Goal: Navigation & Orientation: Find specific page/section

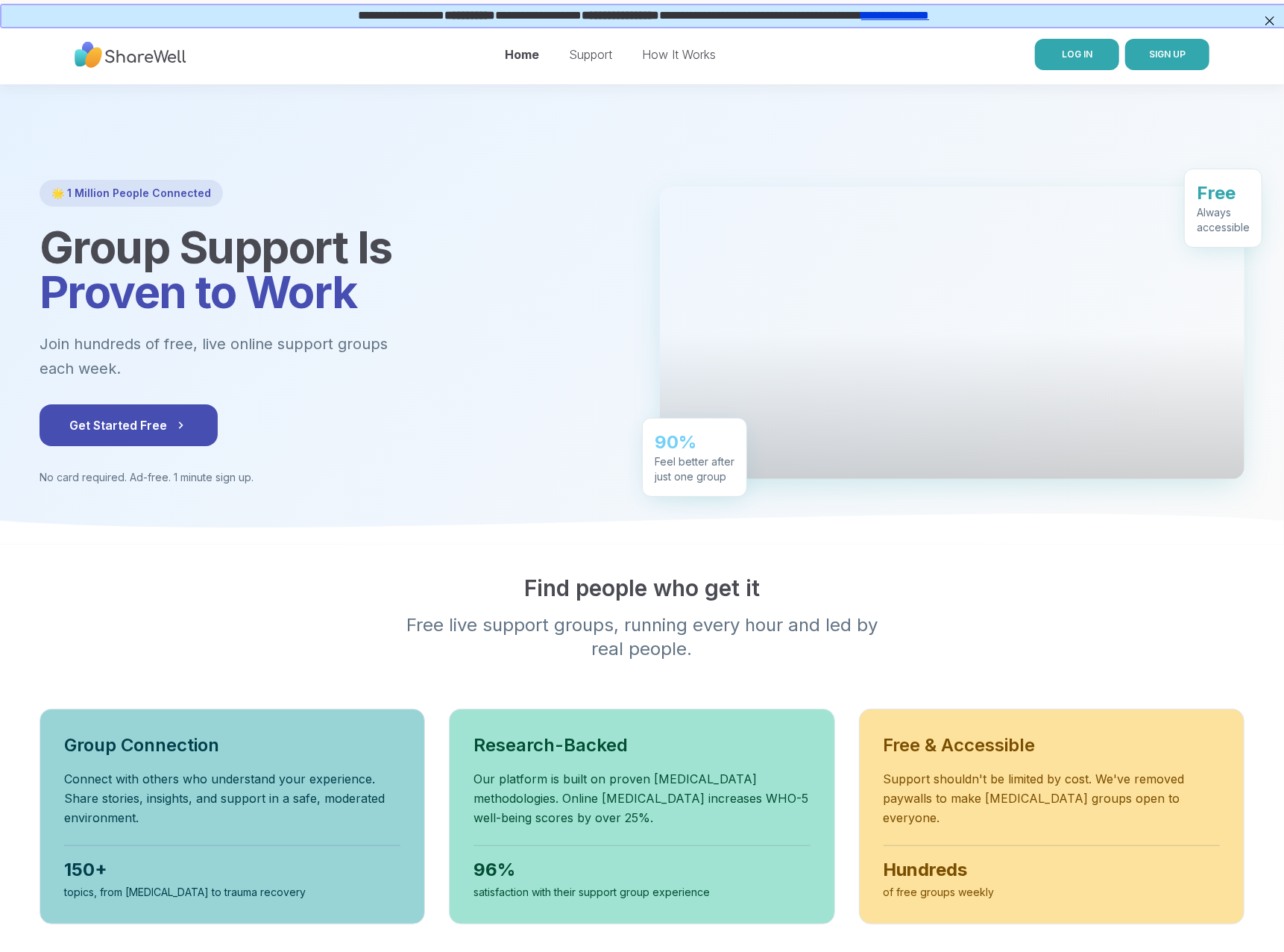
click at [1090, 57] on span "LOG IN" at bounding box center [1077, 54] width 30 height 11
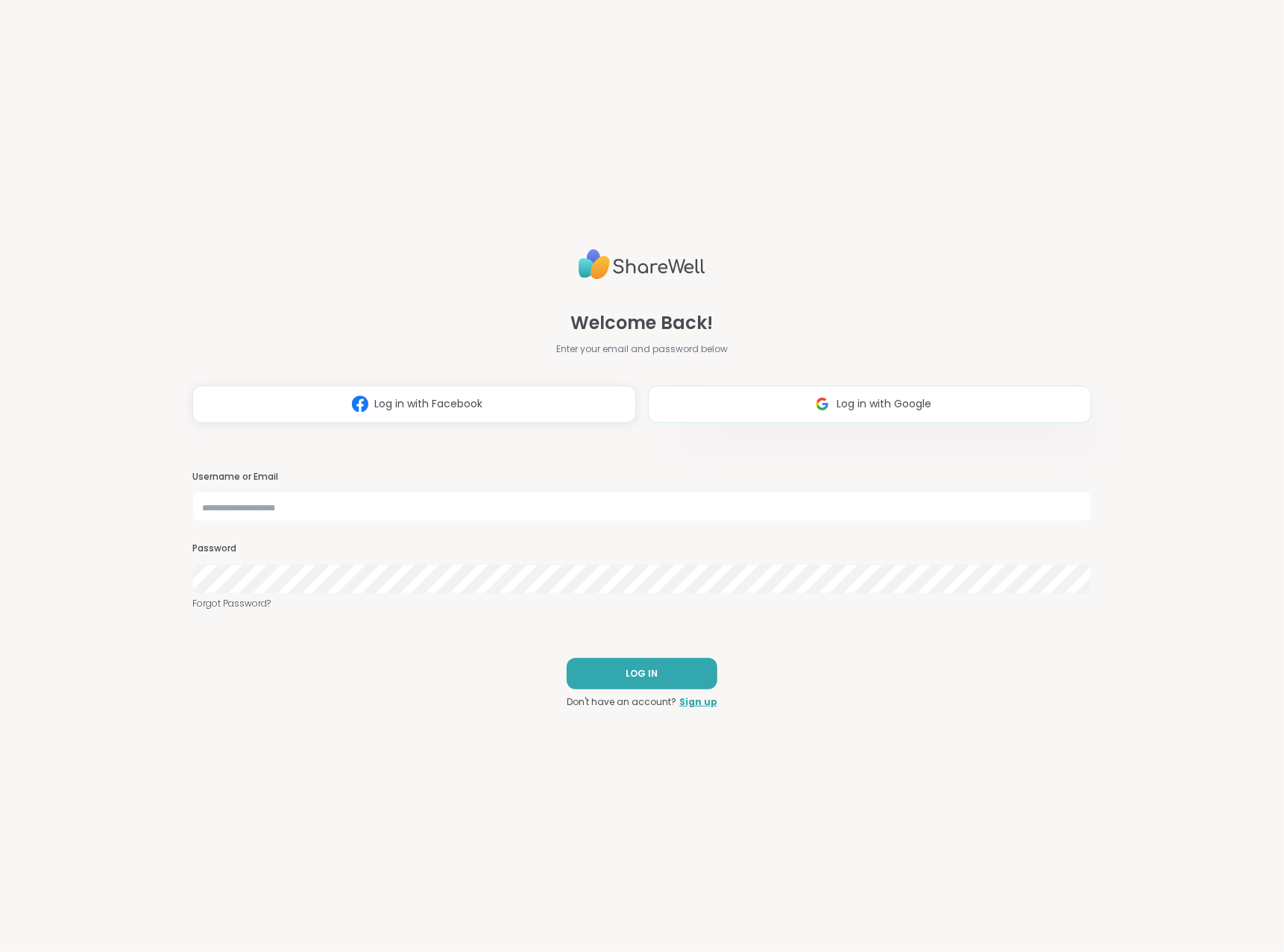
click at [833, 405] on img at bounding box center [822, 404] width 28 height 27
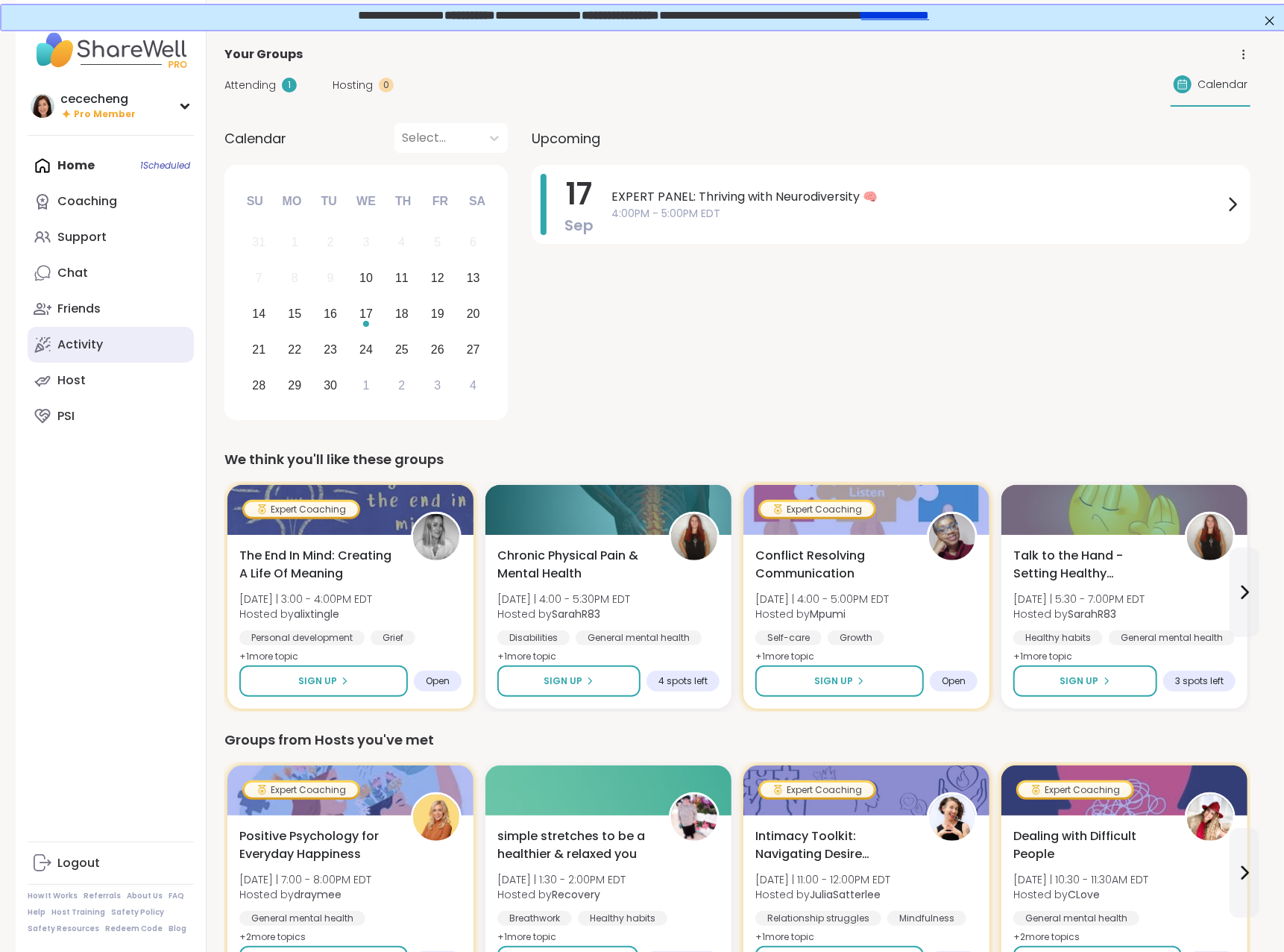
click at [87, 345] on div "Activity" at bounding box center [80, 345] width 46 height 17
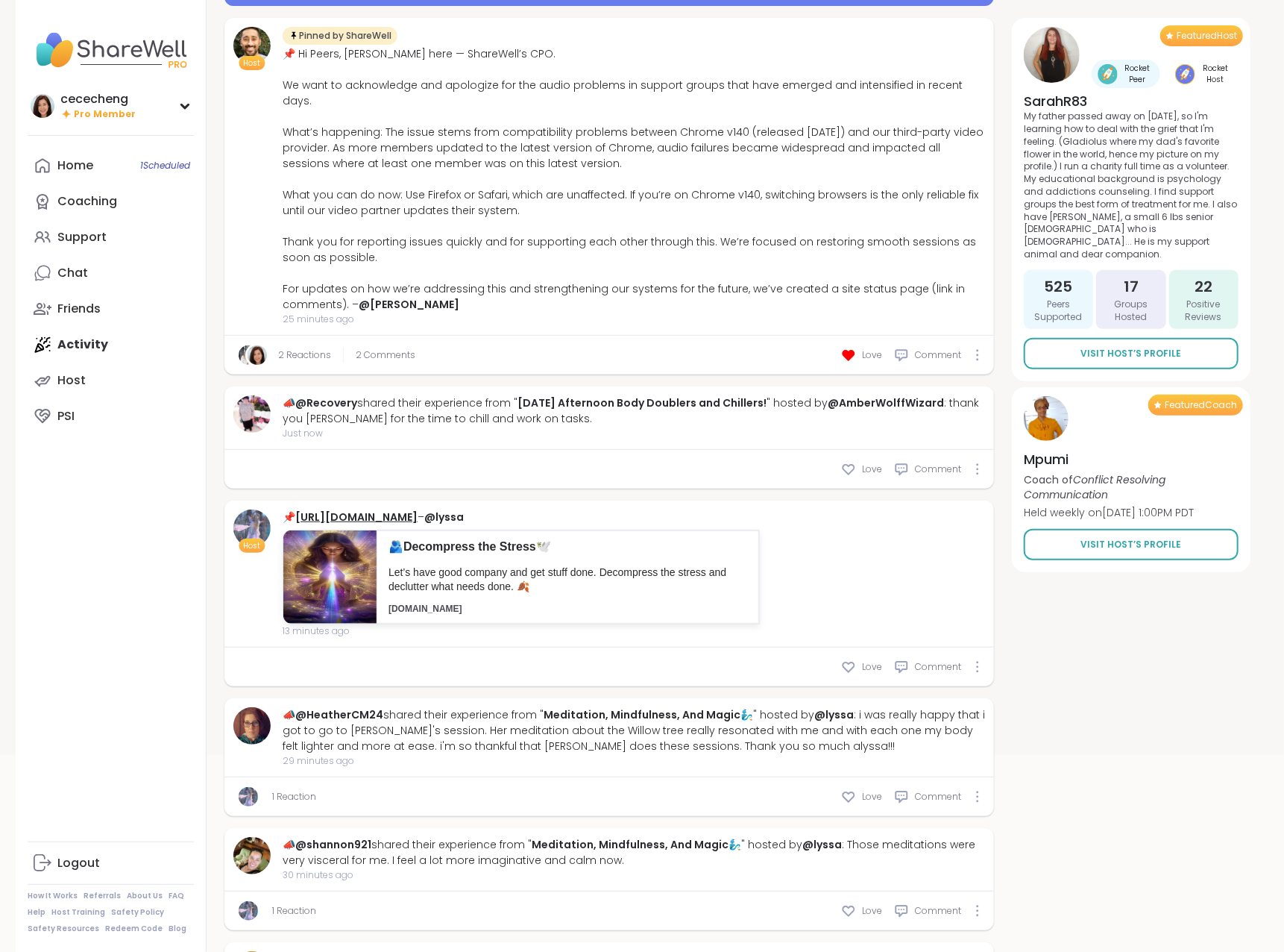
scroll to position [568, 0]
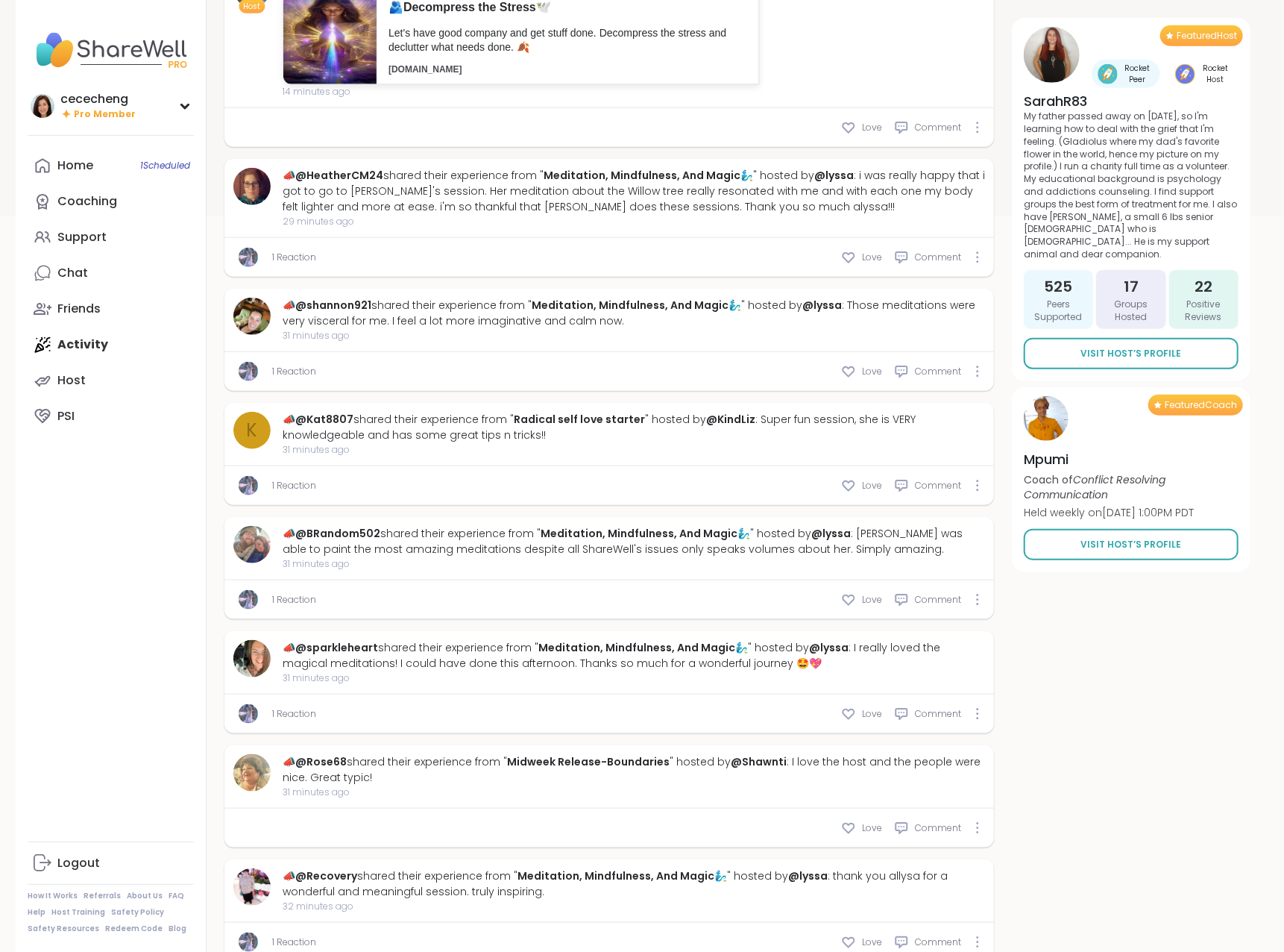
type textarea "*"
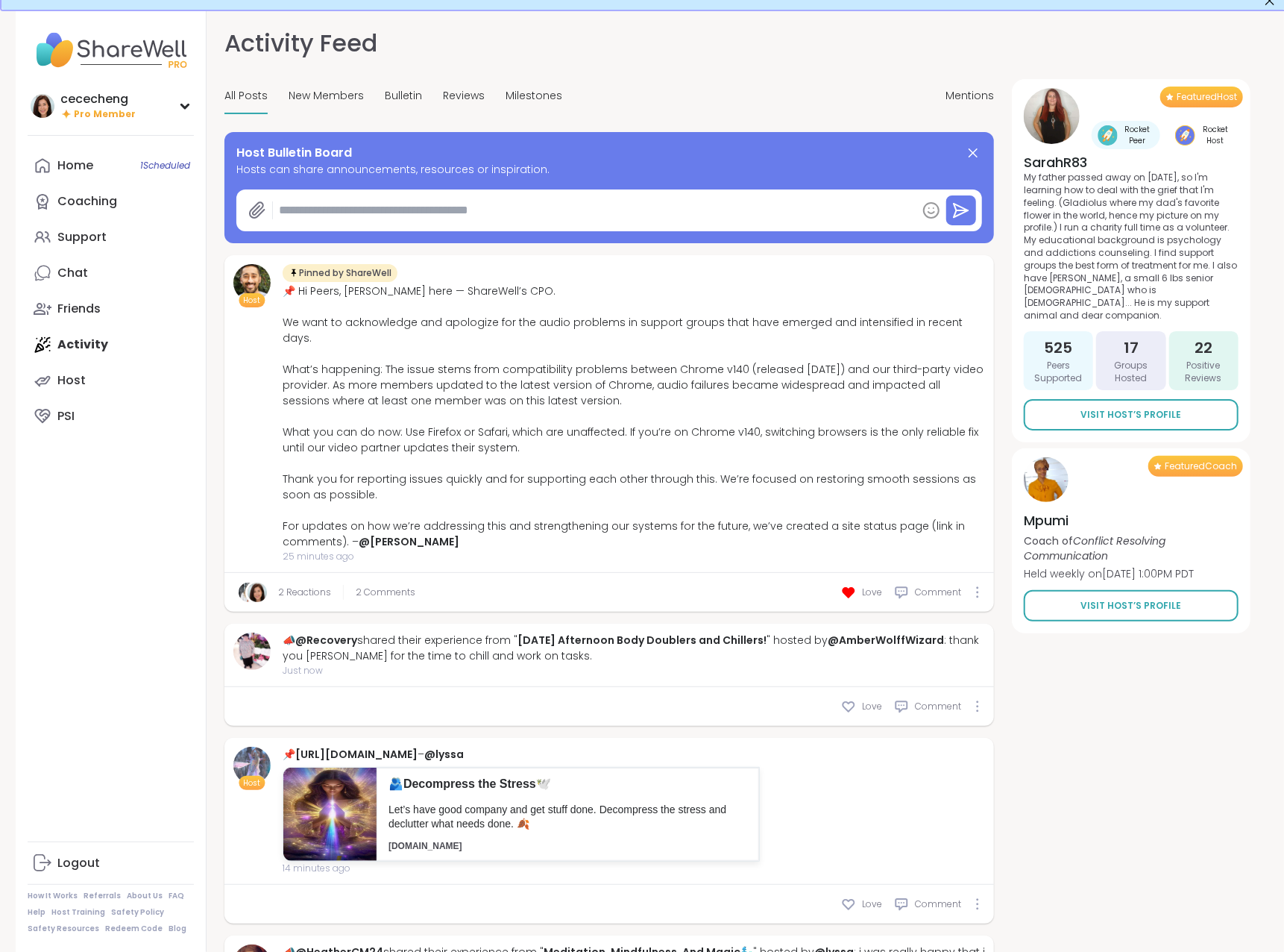
scroll to position [30, 0]
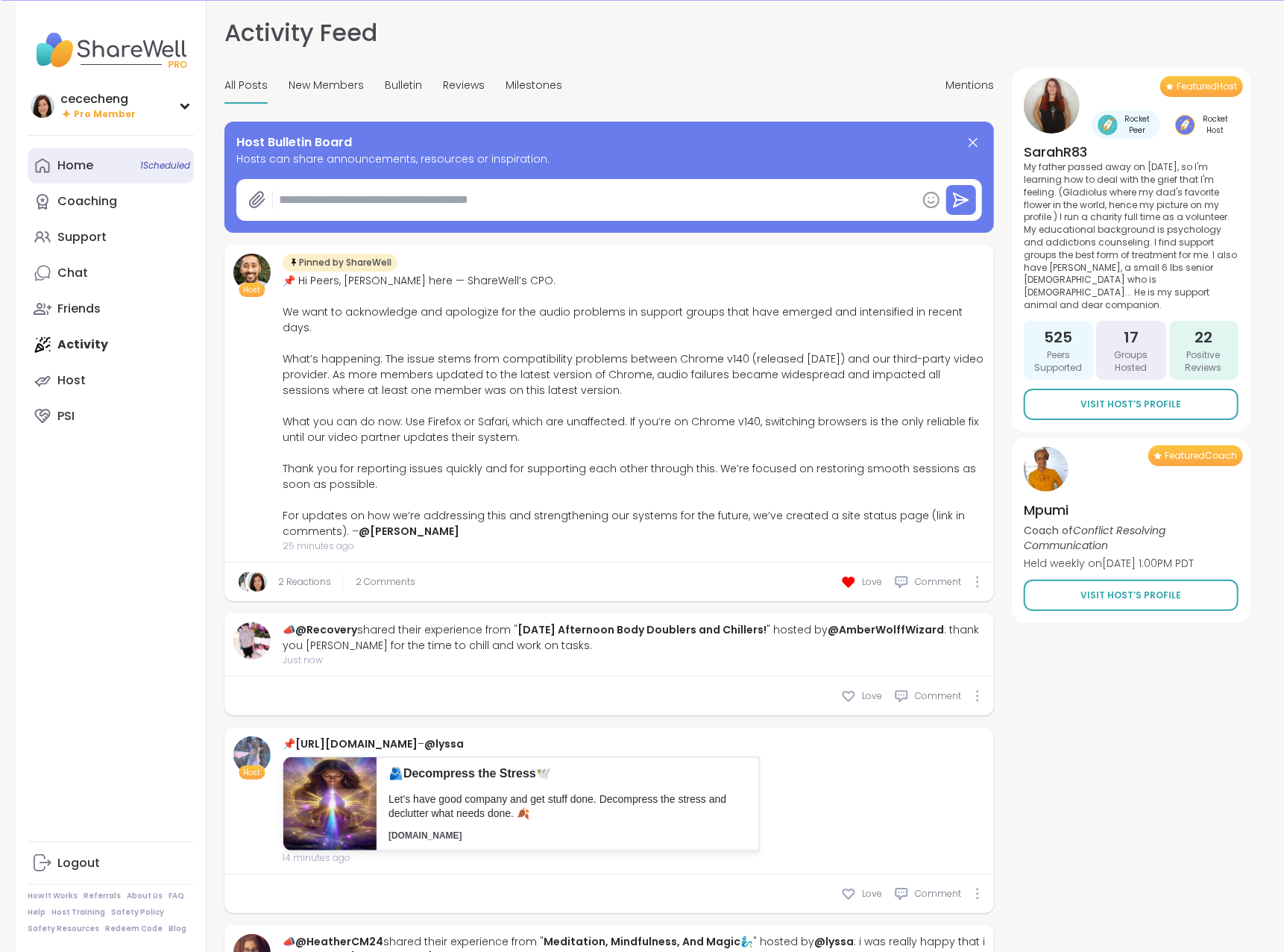
click at [74, 171] on div "Home 1 Scheduled" at bounding box center [75, 165] width 36 height 17
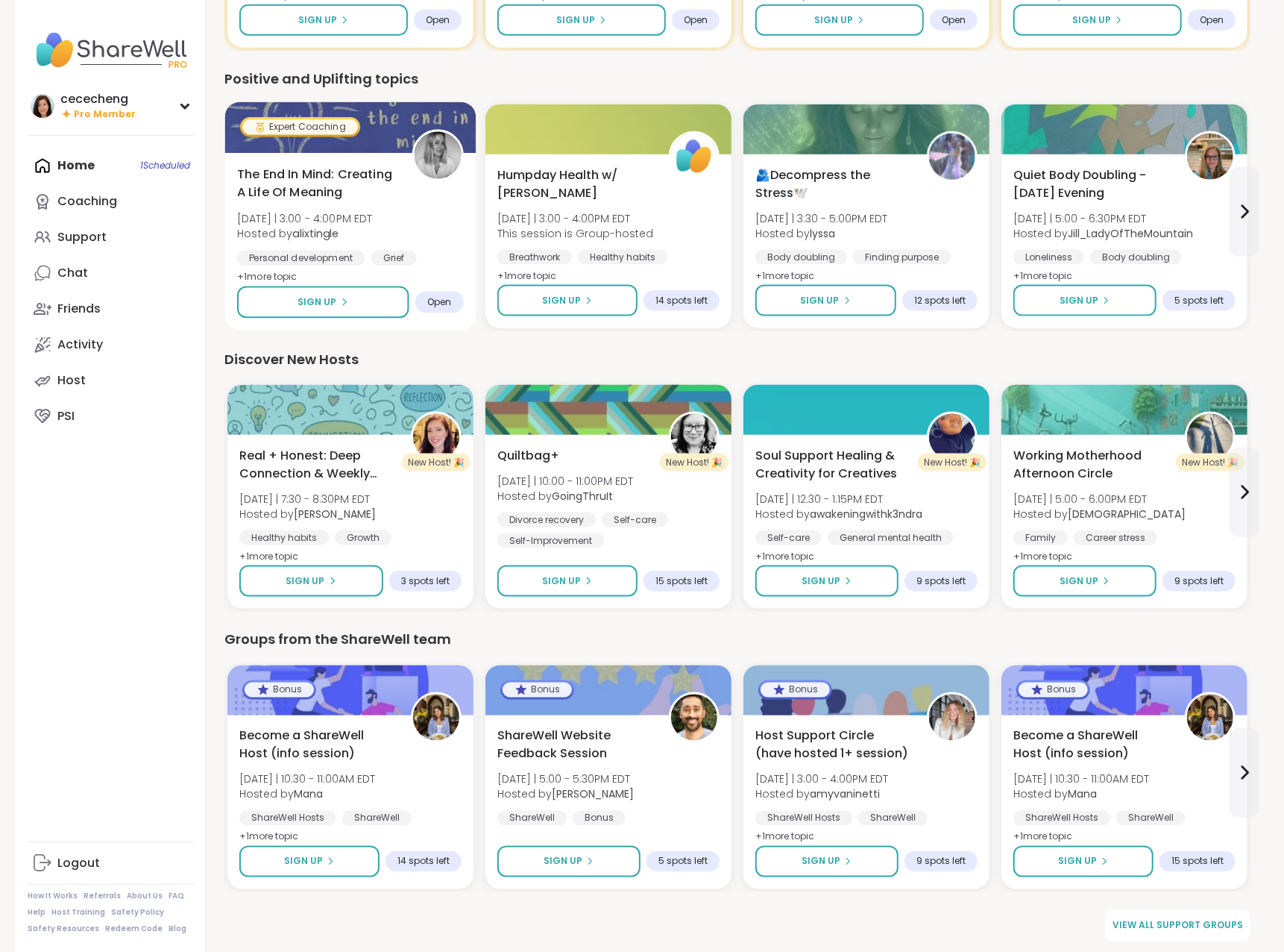
scroll to position [1220, 0]
